Goal: Find specific page/section: Find specific page/section

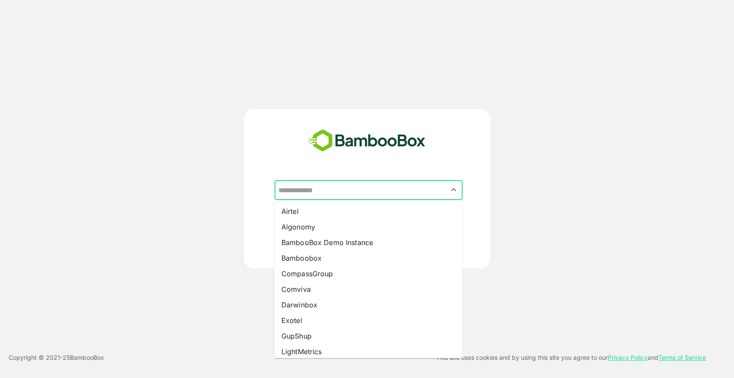
click at [372, 189] on input "text" at bounding box center [368, 190] width 185 height 16
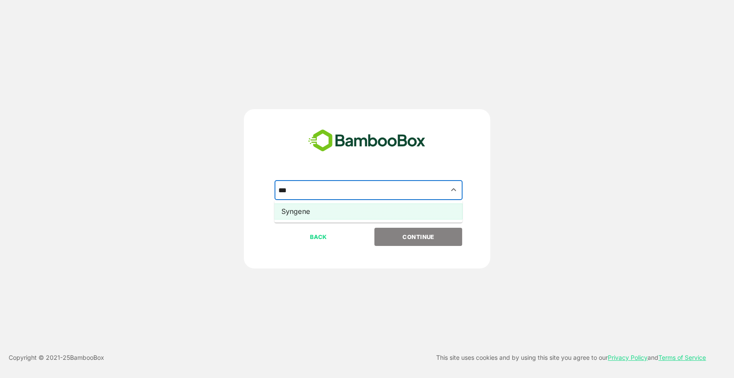
click at [385, 212] on li "Syngene" at bounding box center [369, 211] width 188 height 16
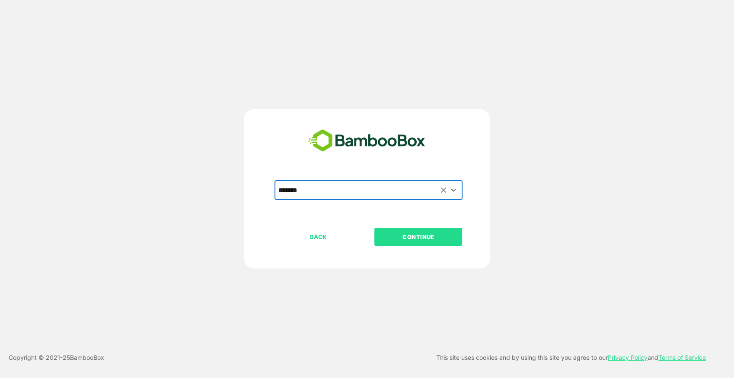
type input "*******"
click at [396, 232] on p "CONTINUE" at bounding box center [418, 237] width 86 height 10
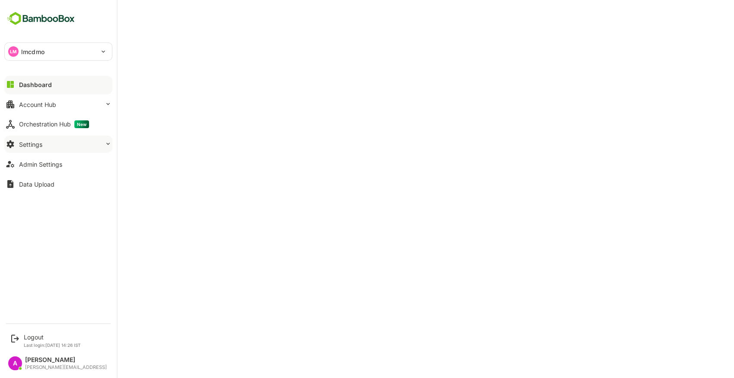
click at [52, 147] on button "Settings" at bounding box center [58, 143] width 108 height 17
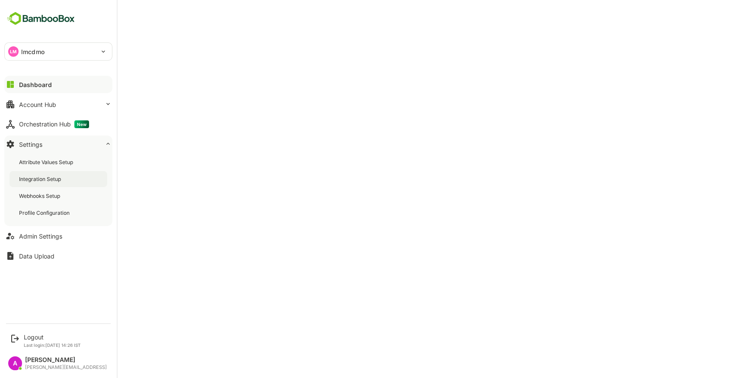
click at [38, 182] on div "Integration Setup" at bounding box center [41, 178] width 44 height 7
click at [55, 106] on div "Account Hub" at bounding box center [37, 104] width 37 height 7
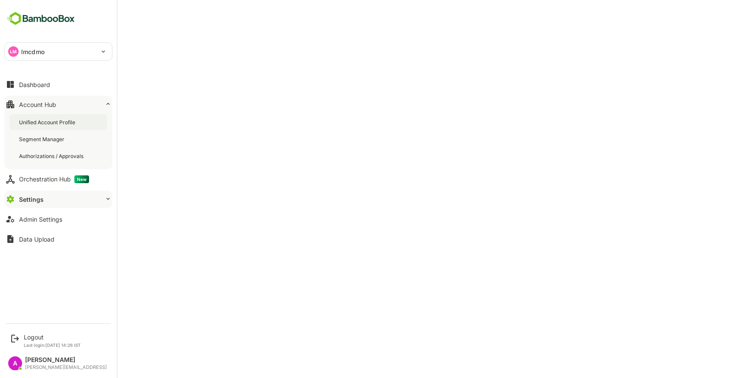
click at [55, 121] on div "Unified Account Profile" at bounding box center [48, 121] width 58 height 7
